Goal: Task Accomplishment & Management: Use online tool/utility

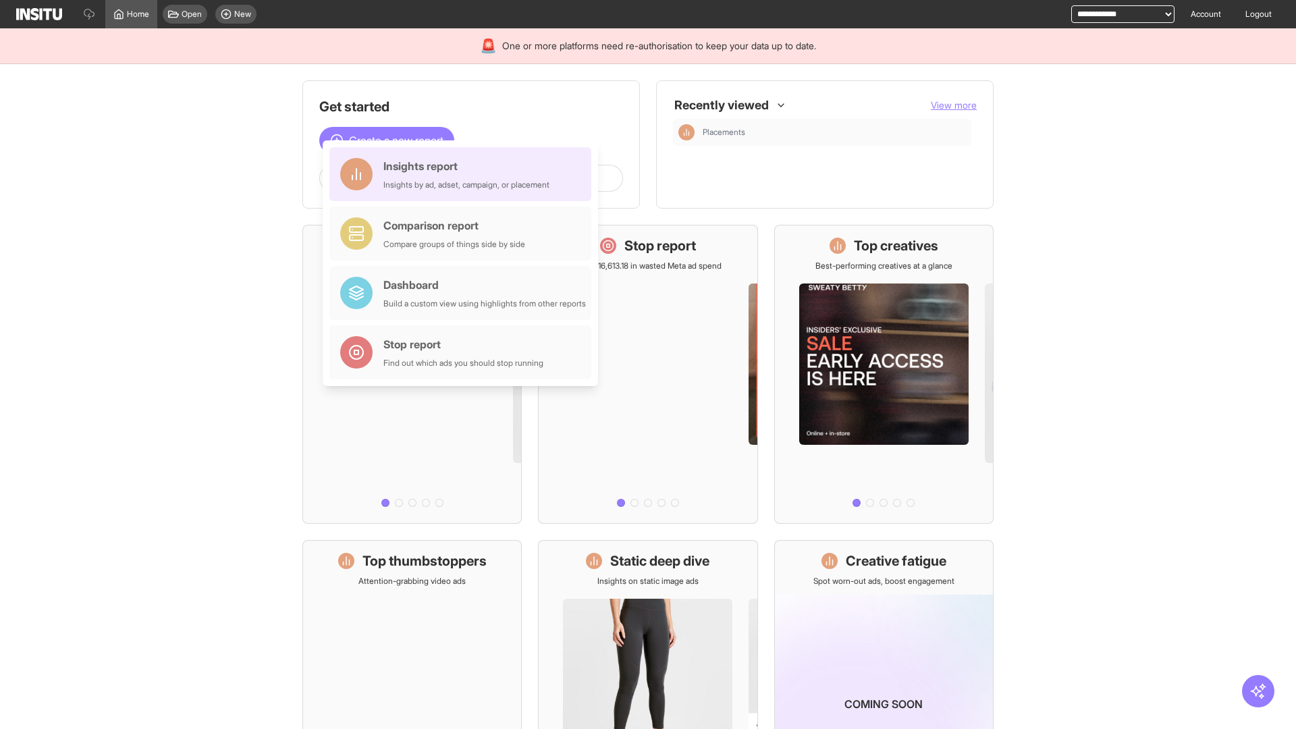
click at [464, 174] on div "Insights report Insights by ad, adset, campaign, or placement" at bounding box center [466, 174] width 166 height 32
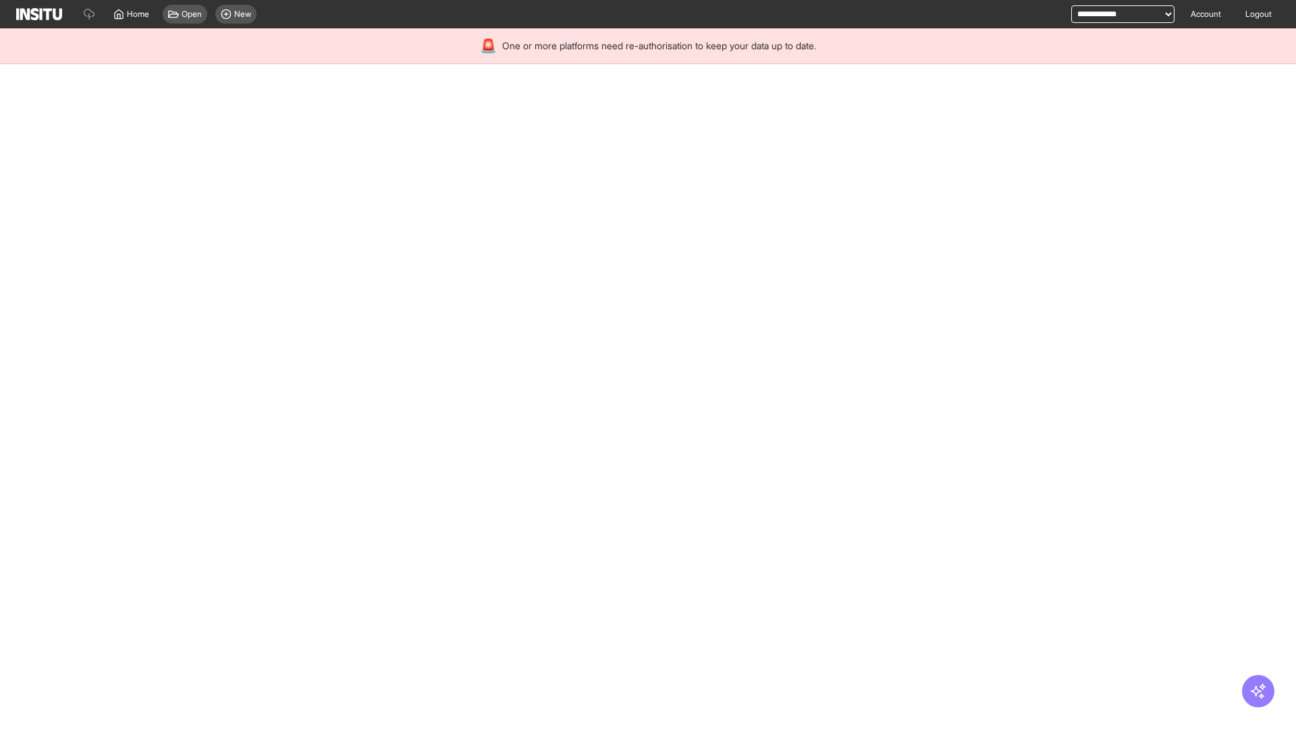
select select "**"
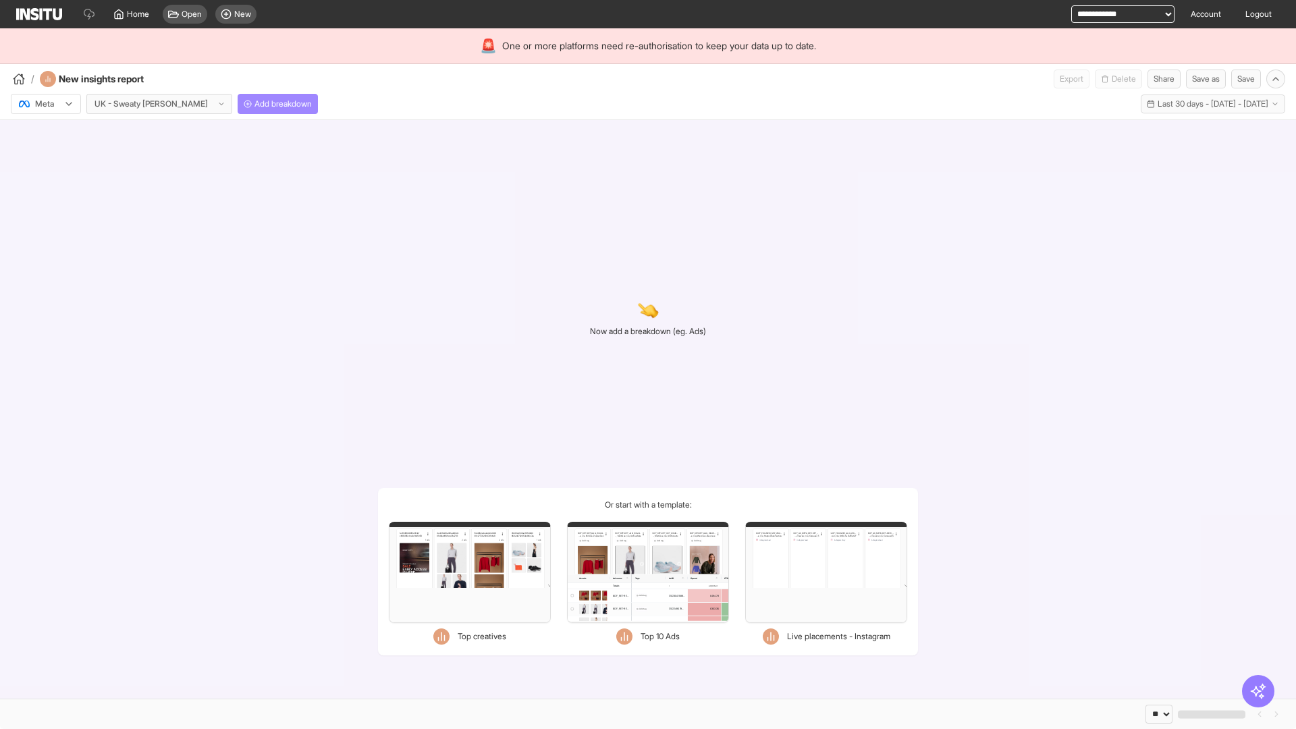
click at [254, 104] on span "Add breakdown" at bounding box center [282, 104] width 57 height 11
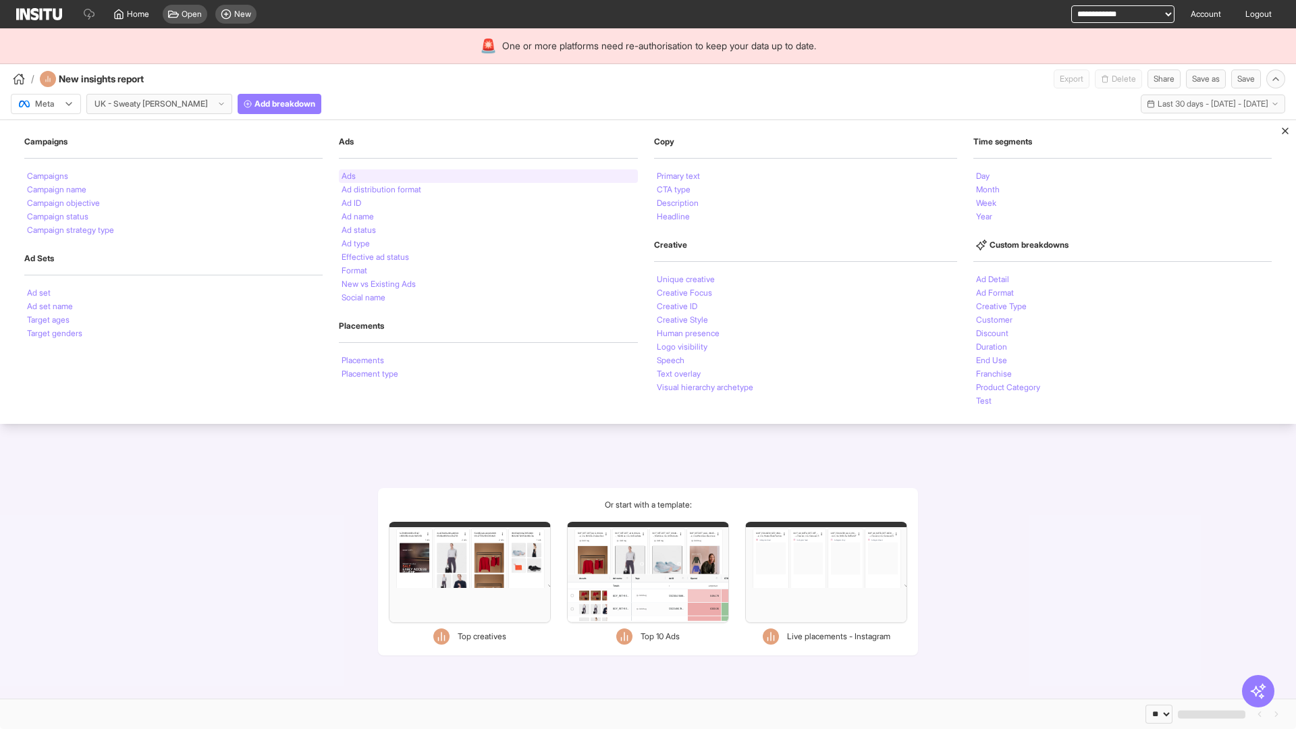
click at [347, 176] on li "Ads" at bounding box center [349, 176] width 14 height 8
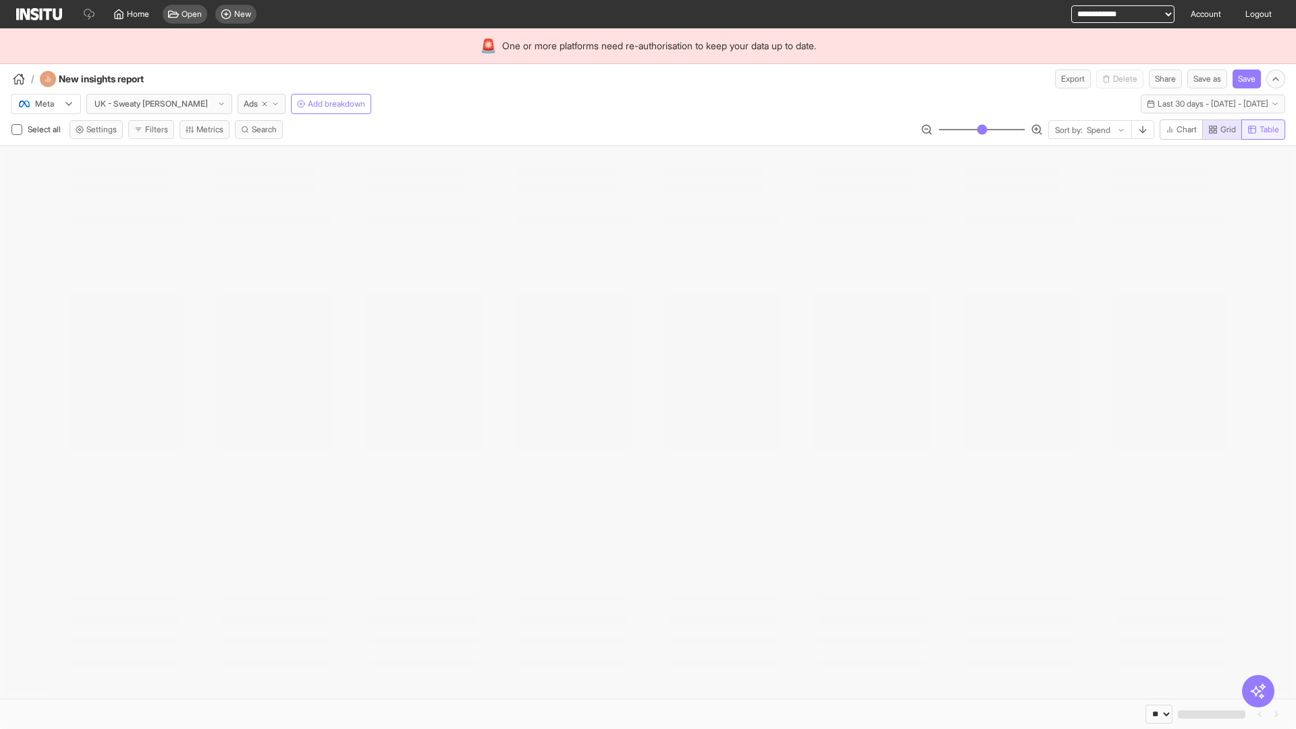
click at [1262, 130] on span "Table" at bounding box center [1269, 129] width 20 height 11
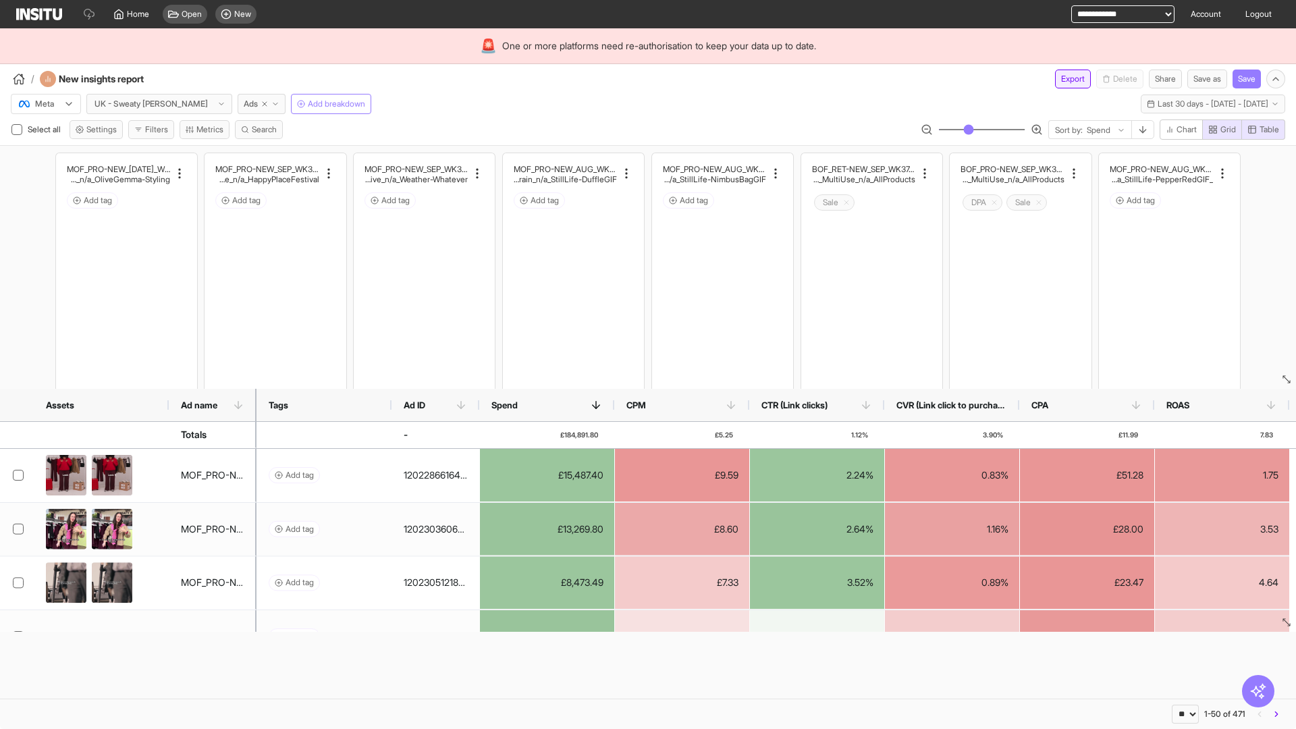
click at [1064, 79] on button "Export" at bounding box center [1073, 79] width 36 height 19
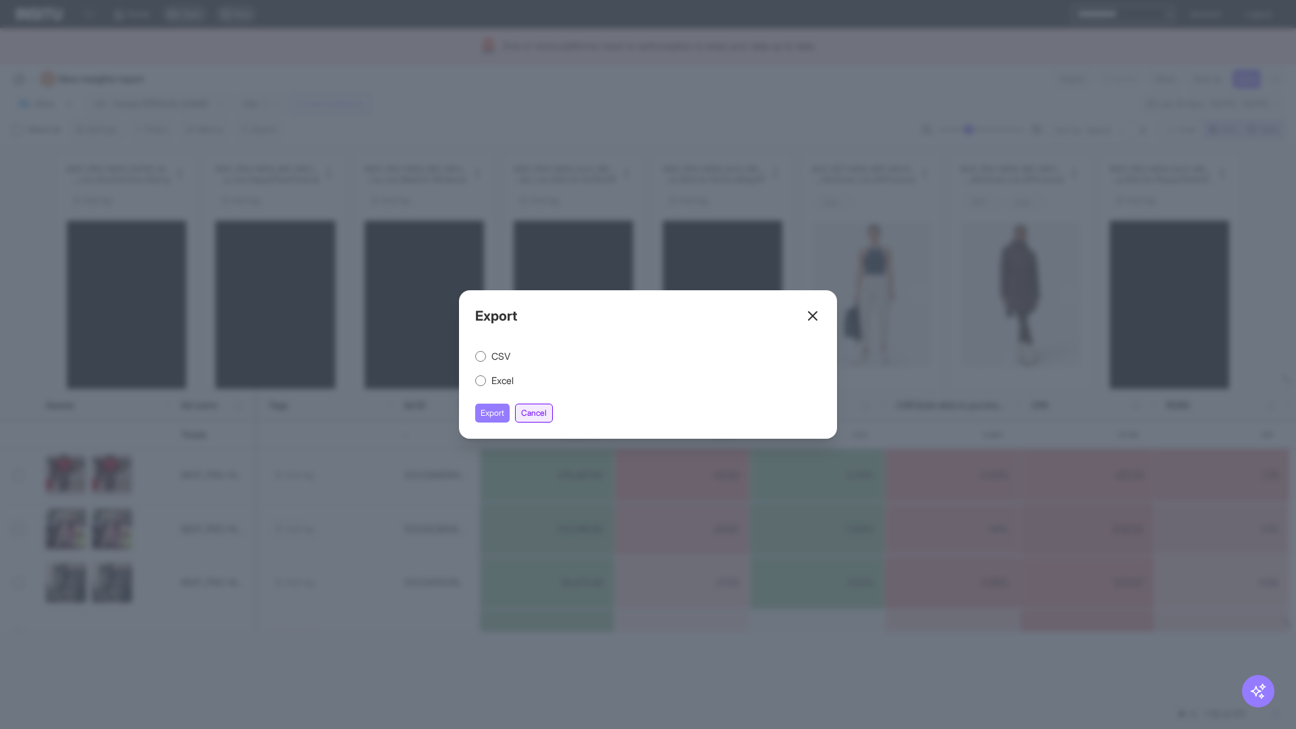
click at [536, 413] on button "Cancel" at bounding box center [534, 413] width 38 height 19
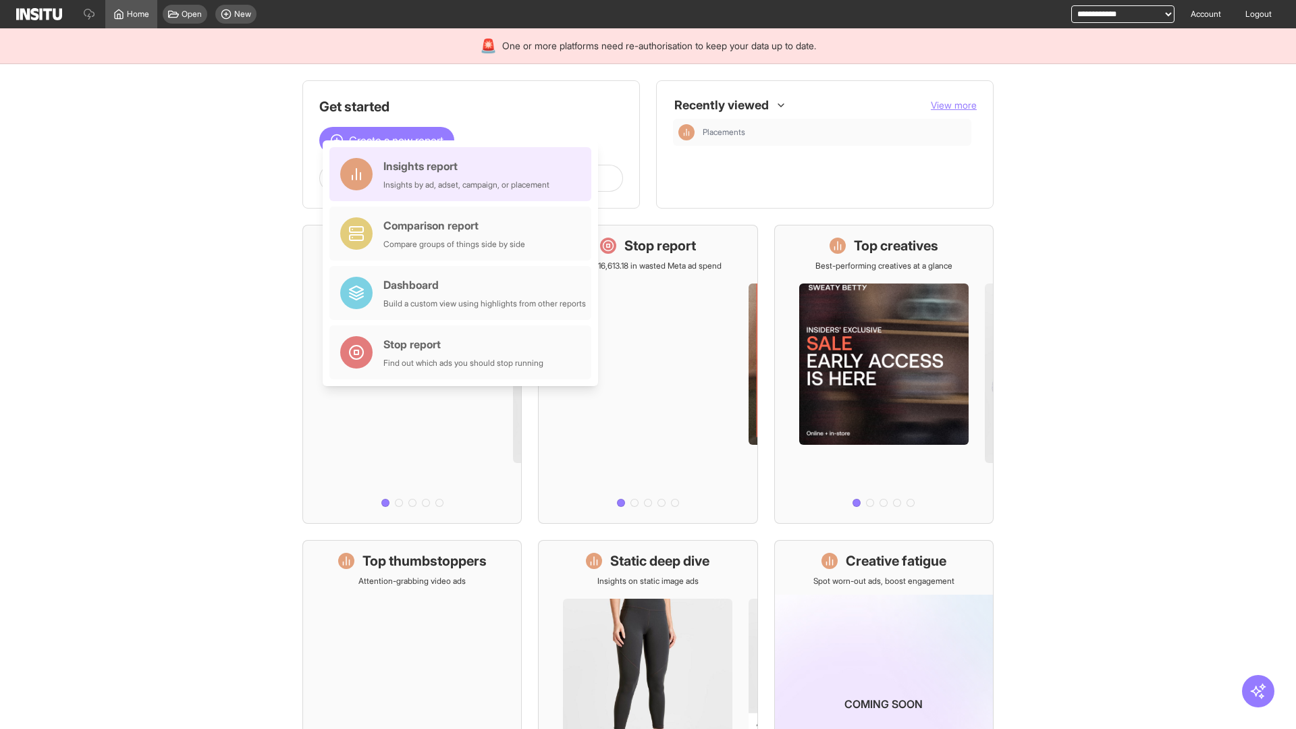
click at [464, 174] on div "Insights report Insights by ad, adset, campaign, or placement" at bounding box center [466, 174] width 166 height 32
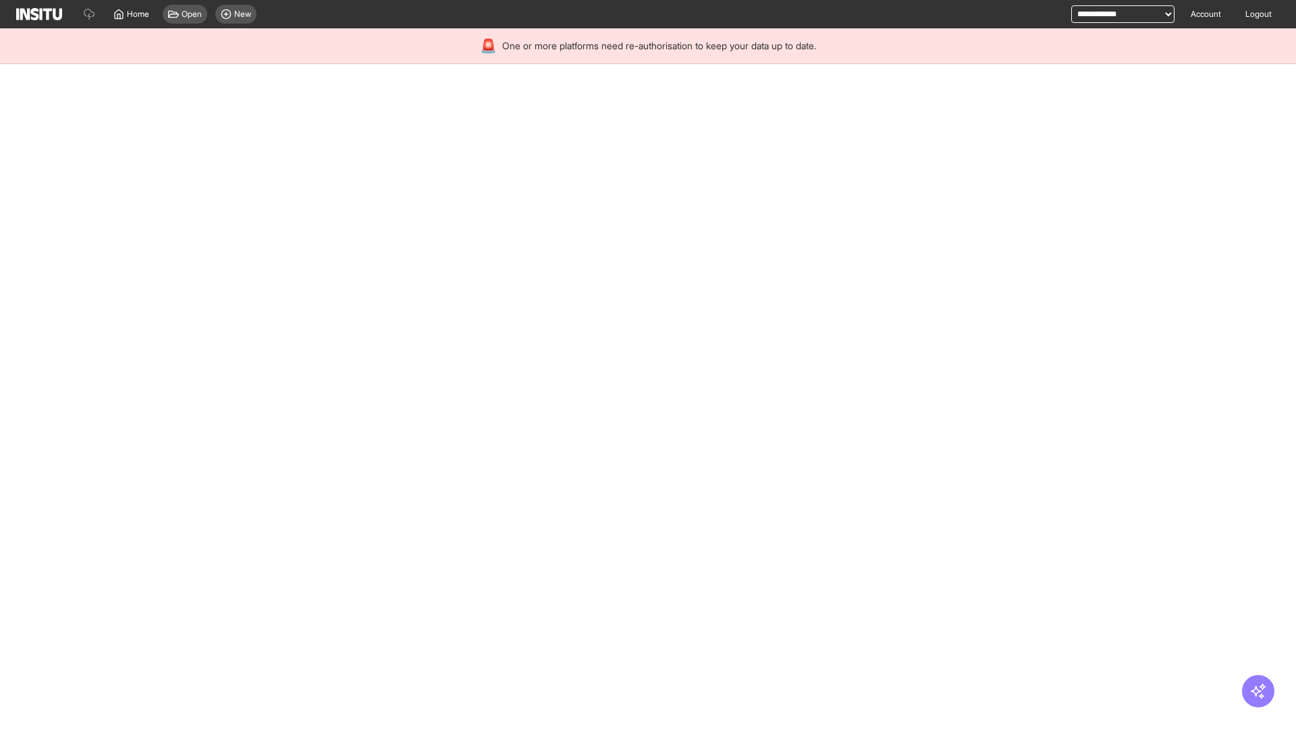
select select "**"
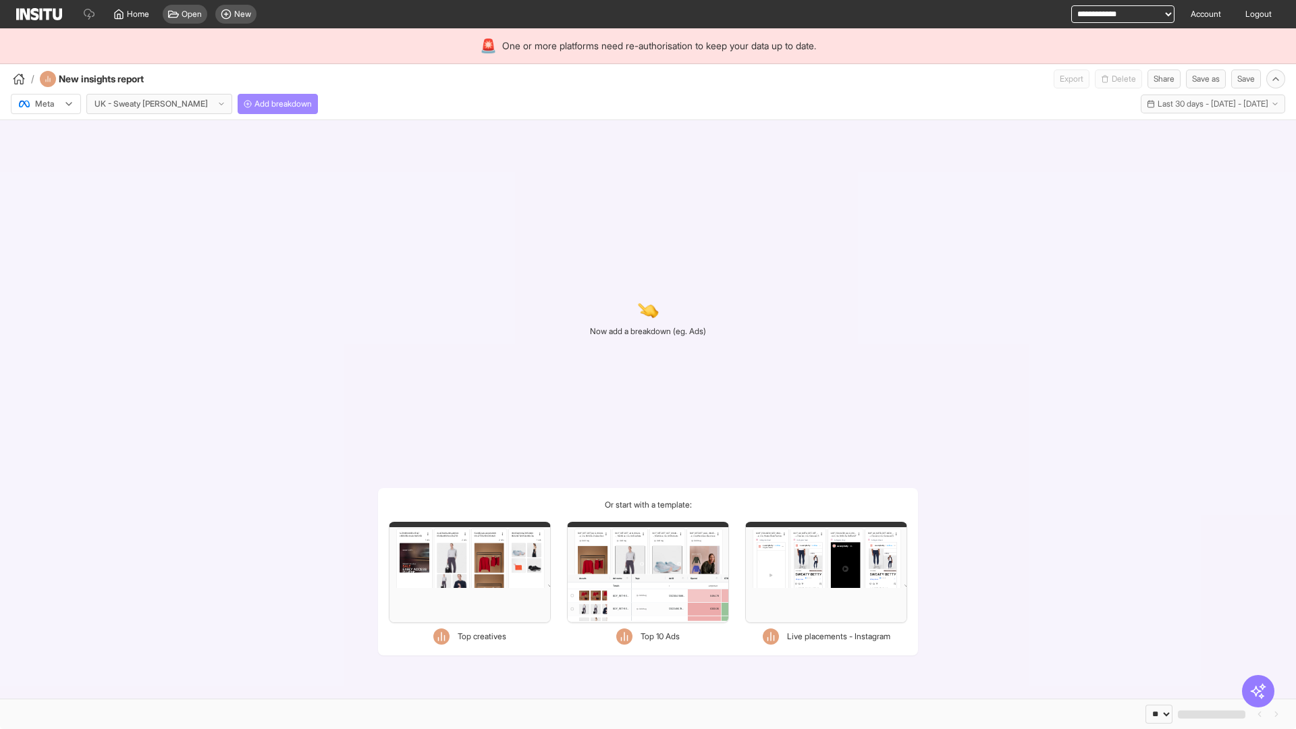
click at [254, 104] on span "Add breakdown" at bounding box center [282, 104] width 57 height 11
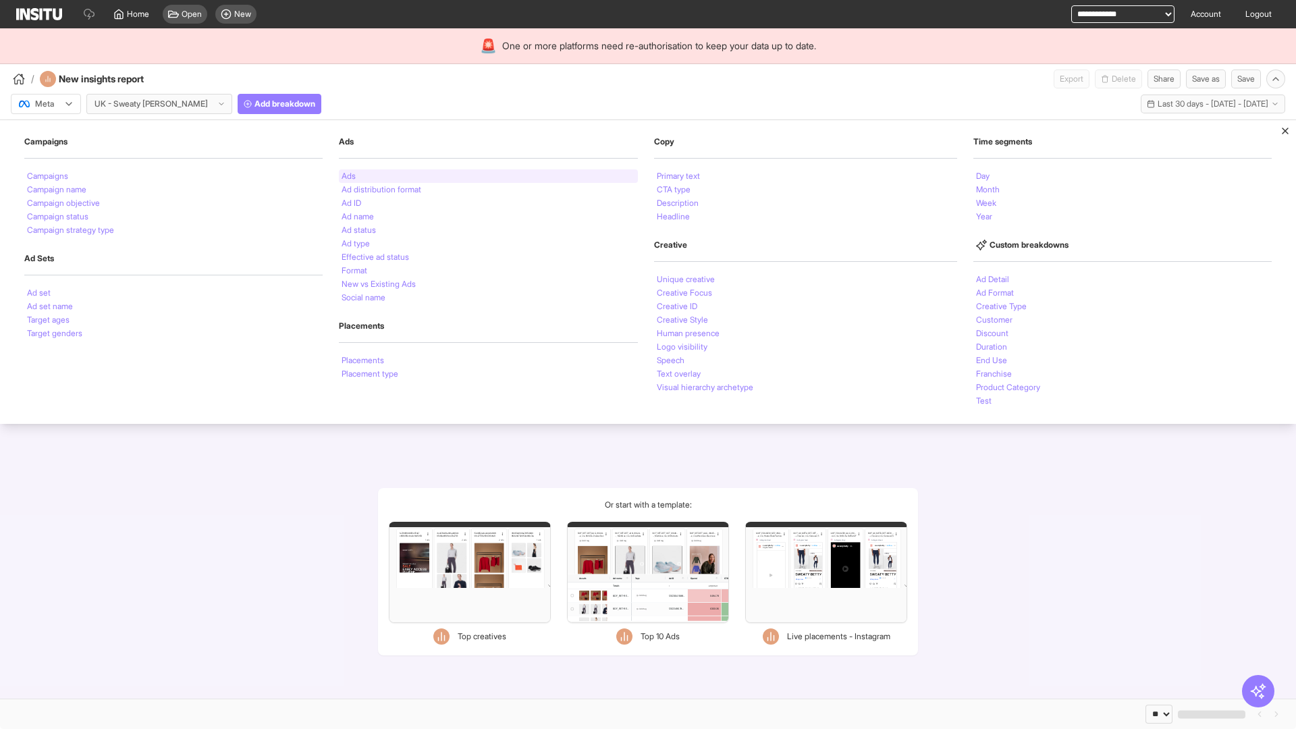
click at [347, 176] on li "Ads" at bounding box center [349, 176] width 14 height 8
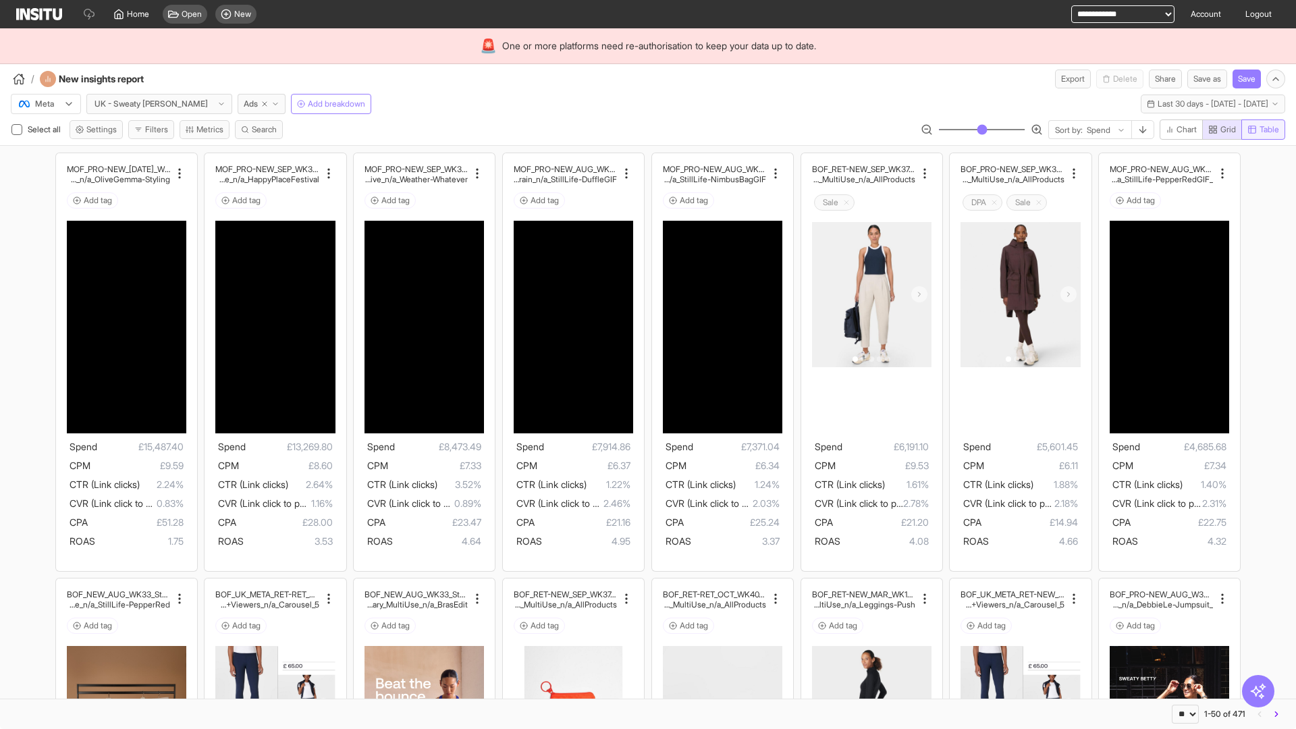
click at [1262, 130] on span "Table" at bounding box center [1269, 129] width 20 height 11
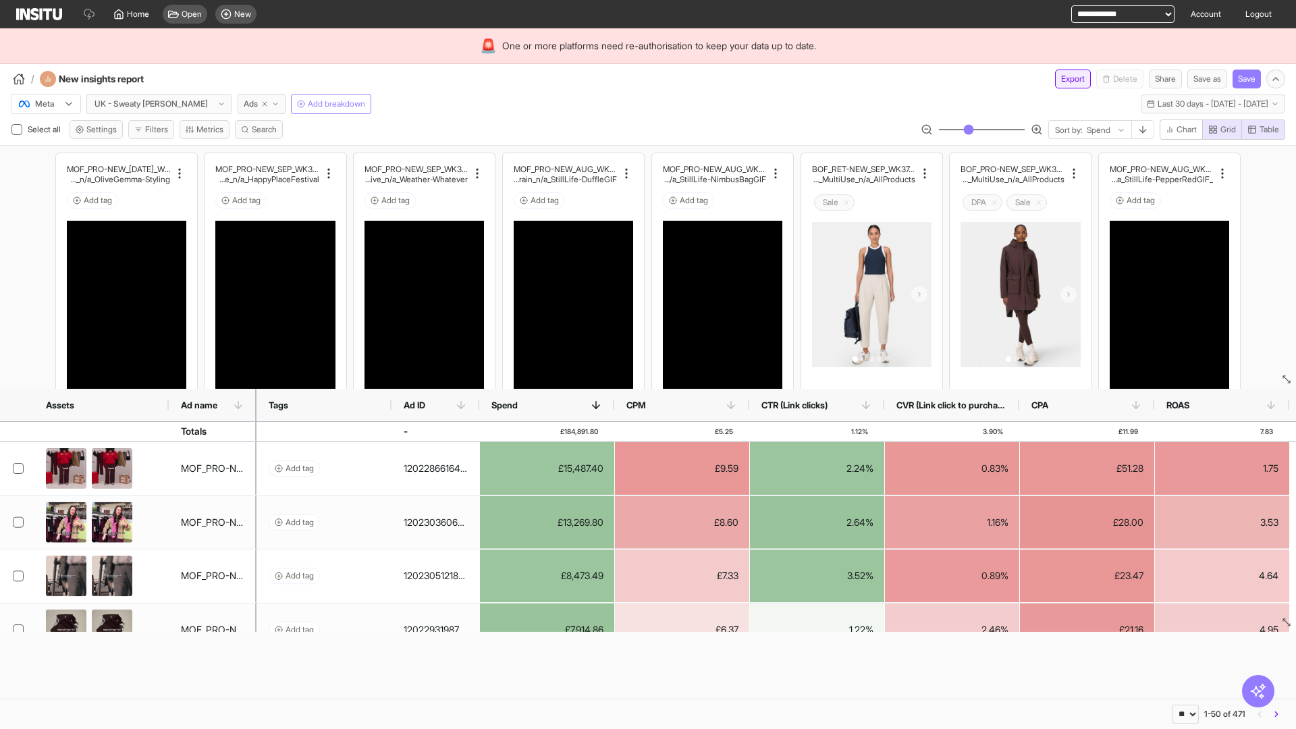
click at [1064, 79] on button "Export" at bounding box center [1073, 79] width 36 height 19
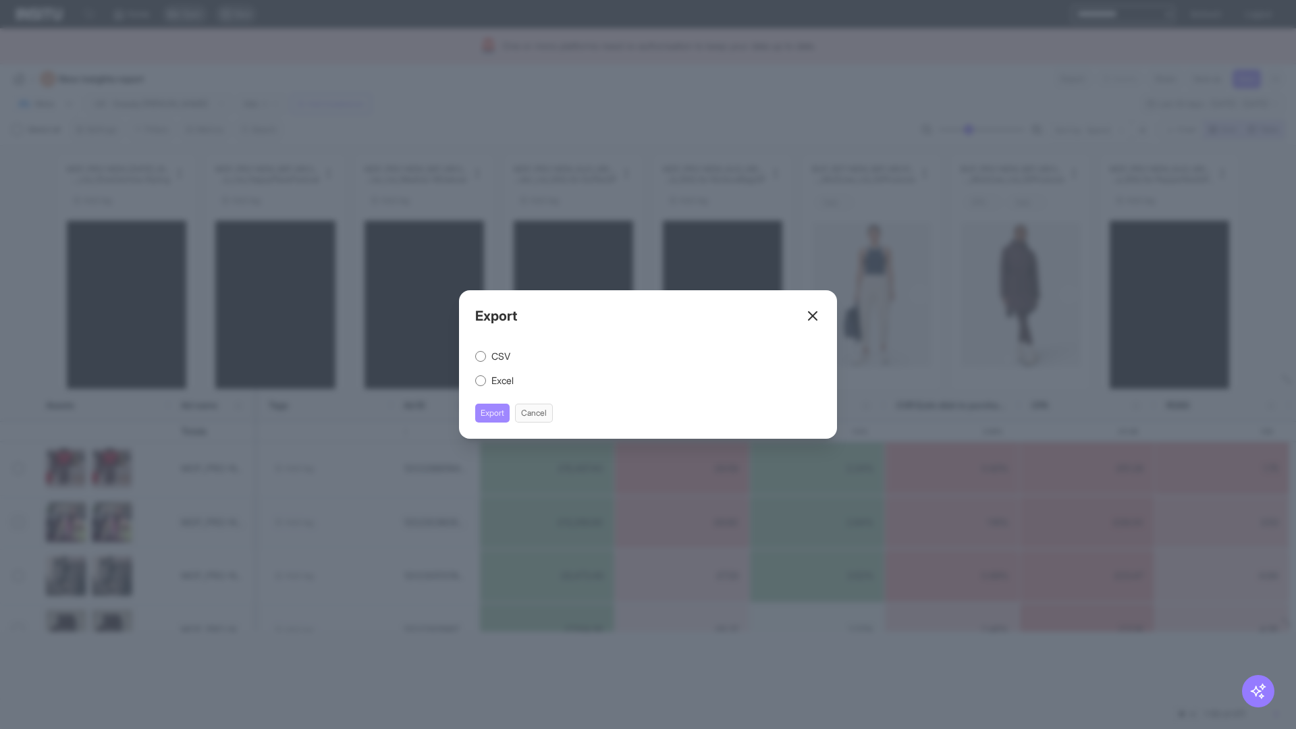
click at [493, 413] on button "Export" at bounding box center [492, 413] width 34 height 19
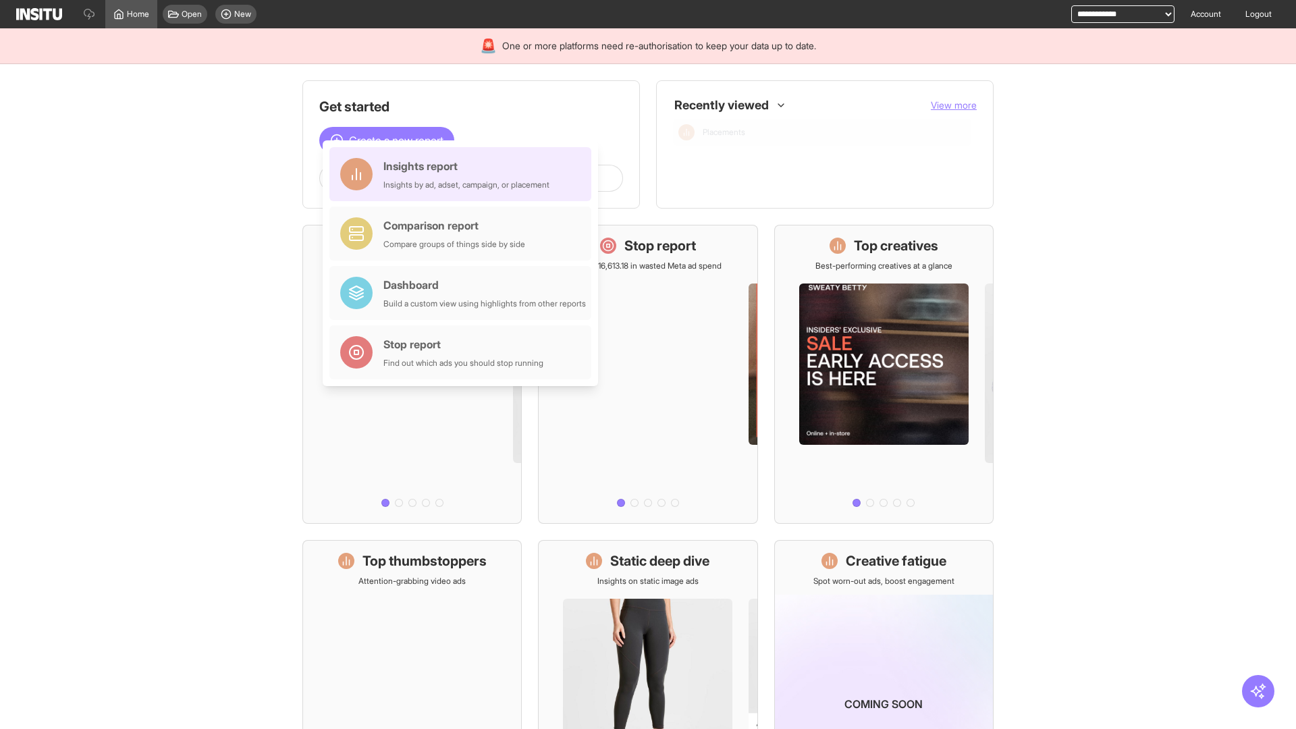
click at [464, 175] on div "Insights report Insights by ad, adset, campaign, or placement" at bounding box center [466, 174] width 166 height 32
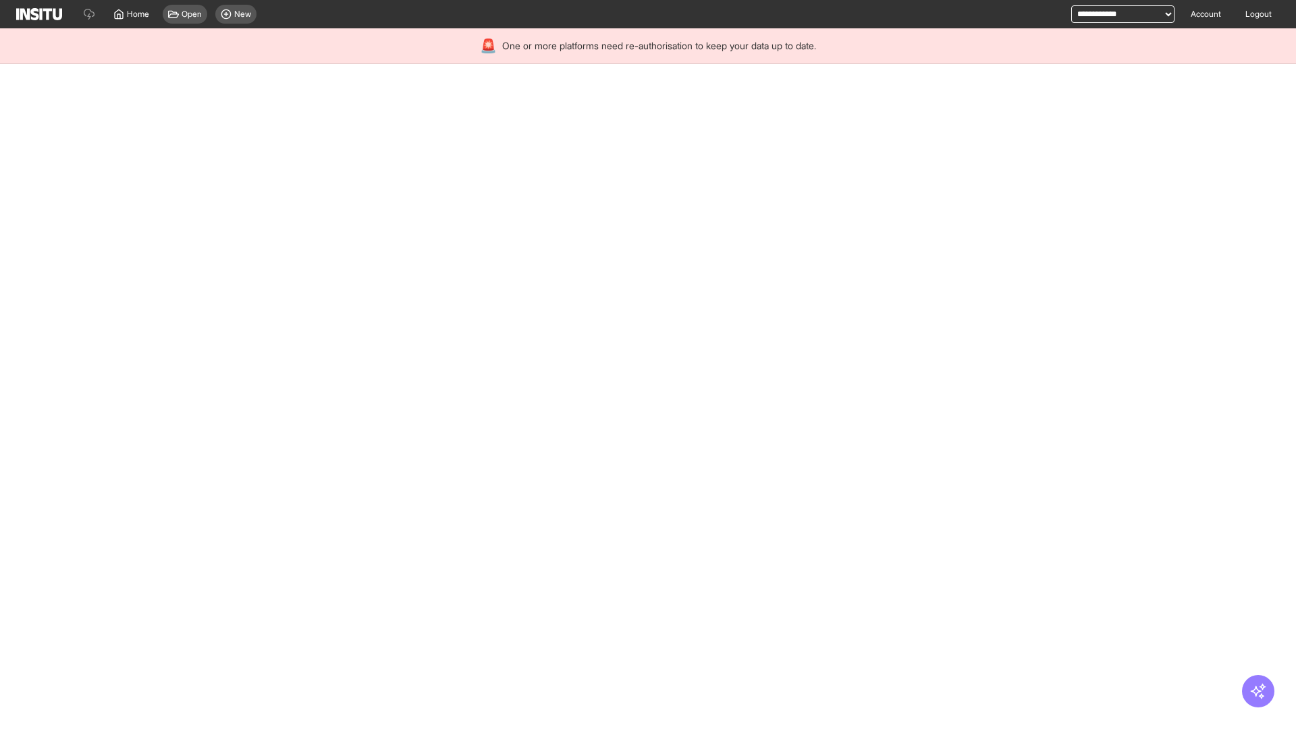
select select "**"
